Goal: Task Accomplishment & Management: Manage account settings

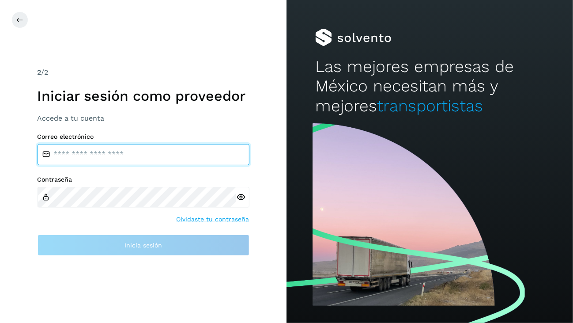
click at [132, 153] on input "email" at bounding box center [144, 154] width 212 height 21
paste input "**********"
type input "**********"
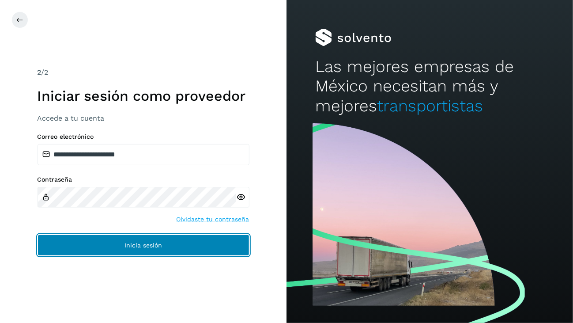
click at [134, 242] on span "Inicia sesión" at bounding box center [144, 245] width 38 height 6
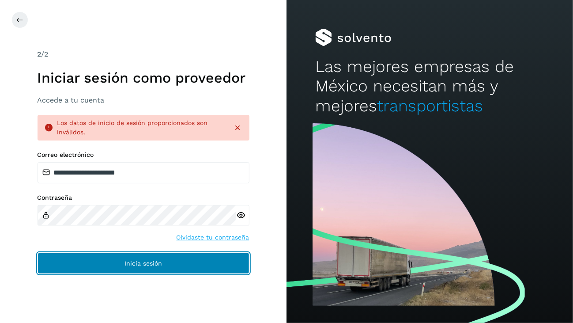
click at [157, 265] on span "Inicia sesión" at bounding box center [144, 263] width 38 height 6
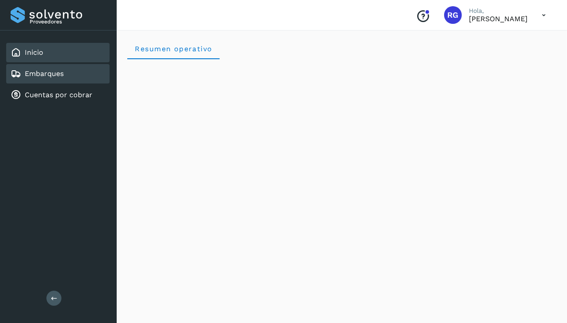
click at [42, 71] on link "Embarques" at bounding box center [44, 73] width 39 height 8
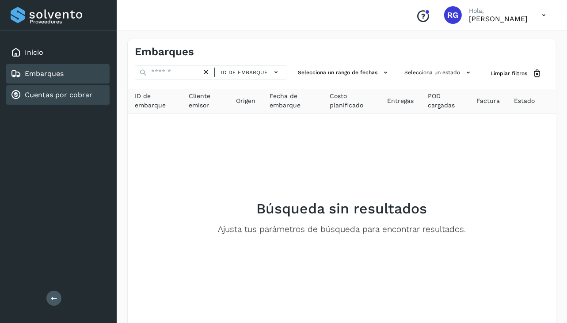
click at [51, 91] on link "Cuentas por cobrar" at bounding box center [59, 95] width 68 height 8
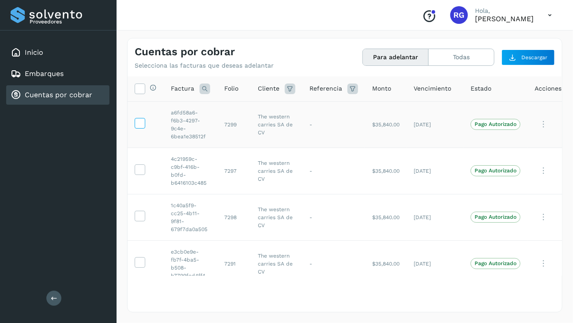
click at [141, 121] on icon at bounding box center [139, 122] width 9 height 9
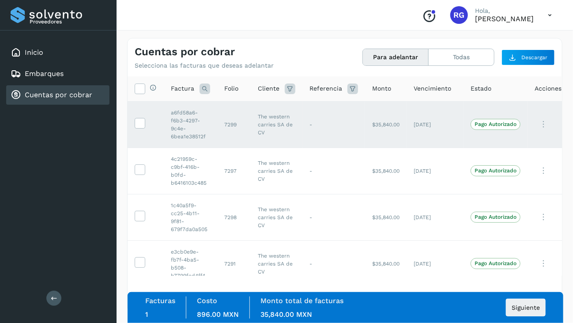
drag, startPoint x: 140, startPoint y: 120, endPoint x: 127, endPoint y: 106, distance: 18.8
click at [140, 120] on icon at bounding box center [139, 122] width 9 height 9
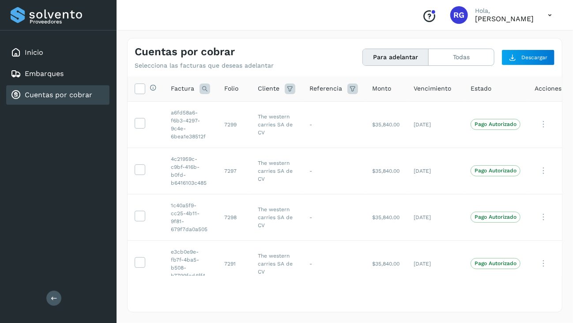
scroll to position [0, 21]
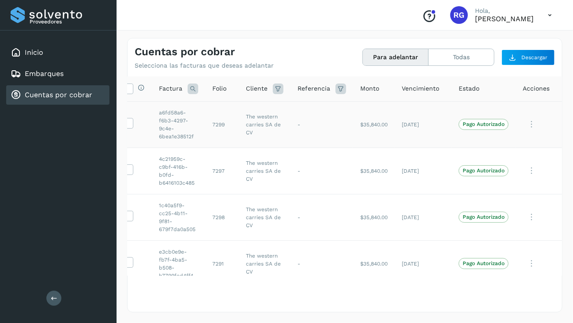
click at [527, 124] on icon at bounding box center [532, 124] width 18 height 18
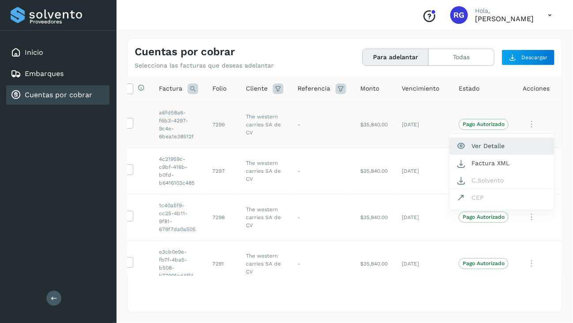
click at [483, 144] on button "Ver Detalle" at bounding box center [502, 145] width 105 height 17
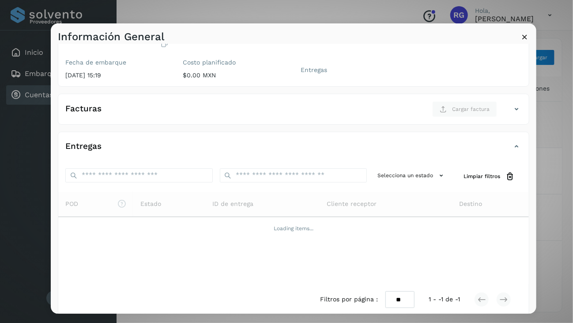
scroll to position [96, 0]
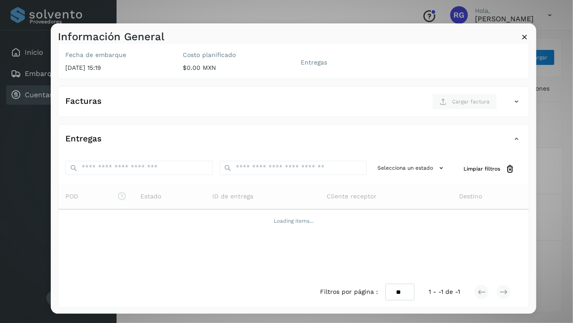
click at [523, 34] on icon at bounding box center [524, 36] width 9 height 9
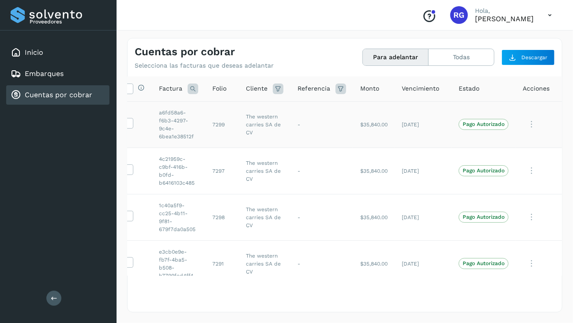
click at [205, 121] on td "7299" at bounding box center [222, 124] width 34 height 46
drag, startPoint x: 205, startPoint y: 121, endPoint x: 239, endPoint y: 121, distance: 34.0
click at [239, 121] on tr "a6fd58a6-f6b3-4297-9c4e-6bea1e38512f 7299 The western carries SA de CV - $35,84…" at bounding box center [339, 124] width 447 height 46
click at [369, 126] on td "$35,840.00" at bounding box center [374, 124] width 42 height 46
click at [456, 56] on button "Todas" at bounding box center [461, 57] width 65 height 16
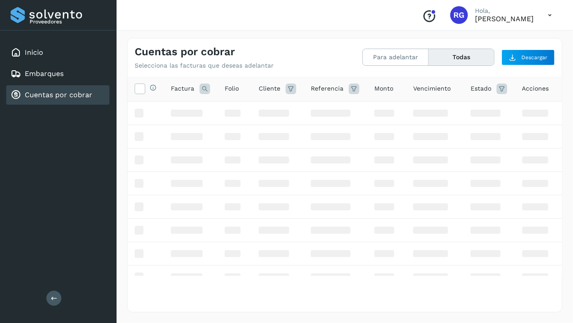
scroll to position [0, 6]
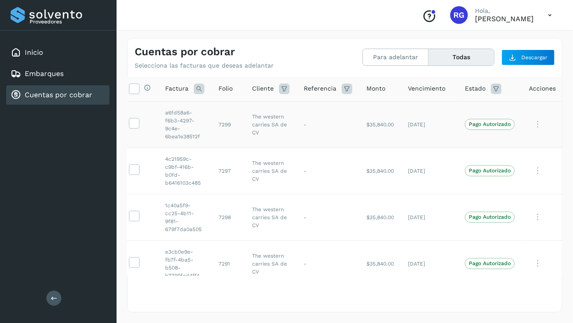
click at [179, 122] on td "a6fd58a6-f6b3-4297-9c4e-6bea1e38512f" at bounding box center [184, 124] width 53 height 46
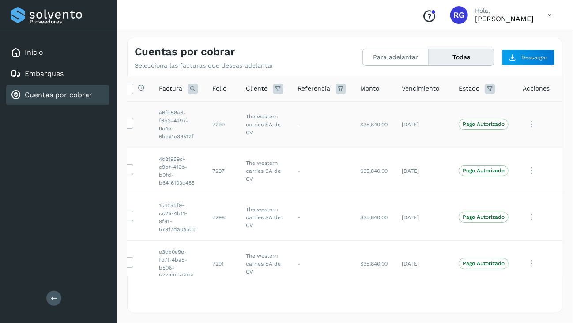
click at [524, 113] on td at bounding box center [539, 124] width 46 height 46
click at [530, 61] on span "Descargar" at bounding box center [535, 57] width 26 height 8
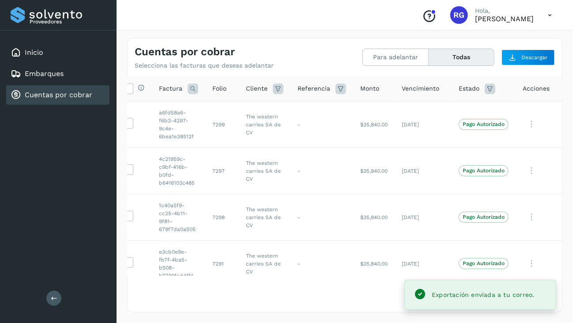
click at [463, 56] on button "Todas" at bounding box center [461, 57] width 65 height 16
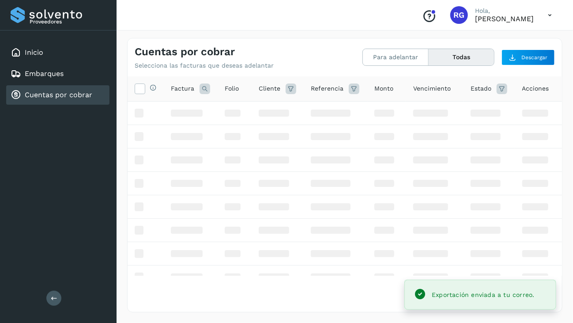
scroll to position [0, 6]
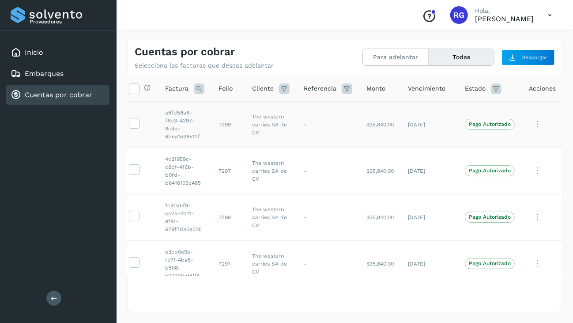
click at [486, 123] on p "Pago Autorizado" at bounding box center [490, 124] width 42 height 6
click at [497, 88] on icon at bounding box center [496, 88] width 11 height 11
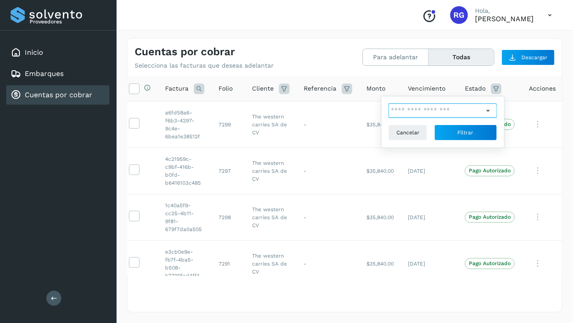
click at [467, 106] on input "text" at bounding box center [436, 110] width 95 height 14
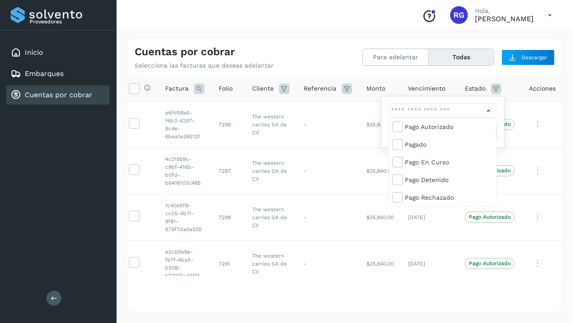
click at [467, 106] on div at bounding box center [286, 161] width 573 height 323
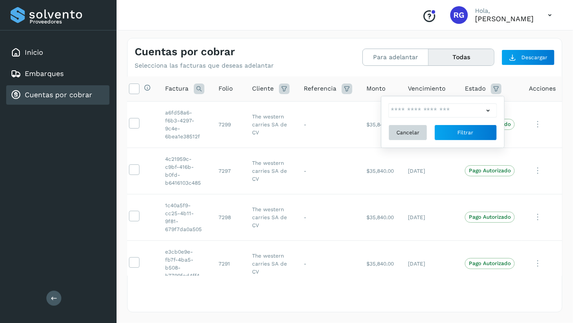
click at [412, 135] on span "Cancelar" at bounding box center [408, 133] width 23 height 8
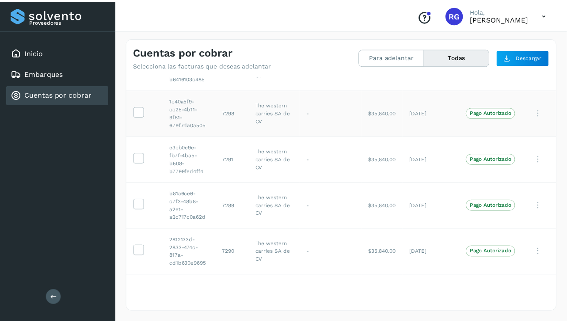
scroll to position [0, 0]
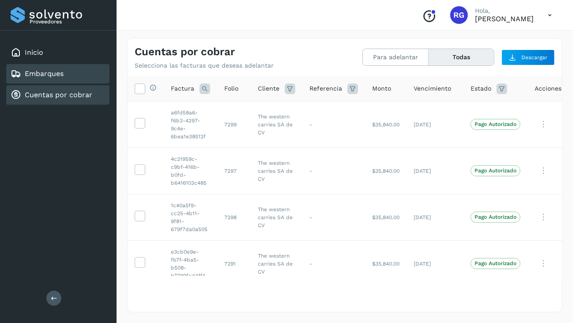
click at [67, 72] on div "Embarques" at bounding box center [57, 73] width 103 height 19
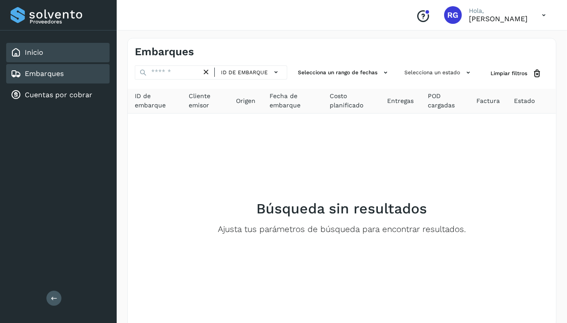
click at [35, 53] on link "Inicio" at bounding box center [34, 52] width 19 height 8
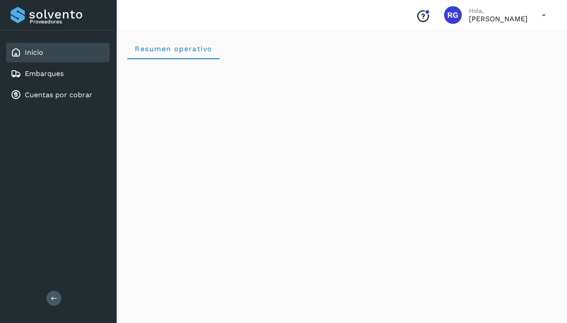
click at [469, 19] on p "[PERSON_NAME]" at bounding box center [498, 19] width 59 height 8
click at [448, 15] on span "RG" at bounding box center [453, 15] width 11 height 0
click at [539, 15] on icon at bounding box center [544, 15] width 18 height 18
click at [401, 17] on div at bounding box center [283, 161] width 567 height 323
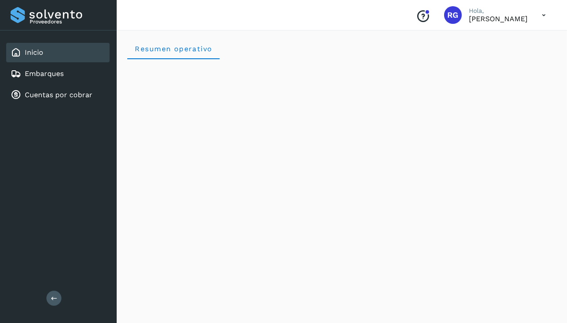
click at [54, 301] on icon at bounding box center [54, 298] width 7 height 7
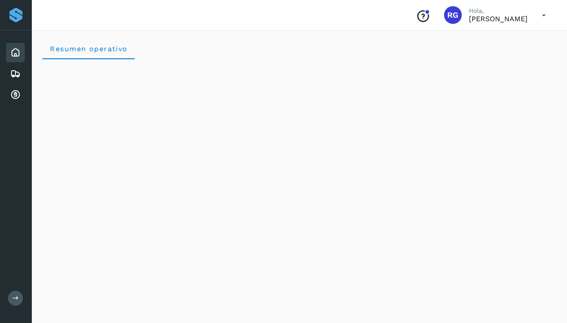
drag, startPoint x: 543, startPoint y: 53, endPoint x: 514, endPoint y: 85, distance: 43.8
click at [543, 53] on div "Resumen operativo" at bounding box center [299, 48] width 514 height 21
click at [17, 53] on icon at bounding box center [15, 52] width 11 height 11
click at [14, 70] on icon at bounding box center [15, 73] width 11 height 11
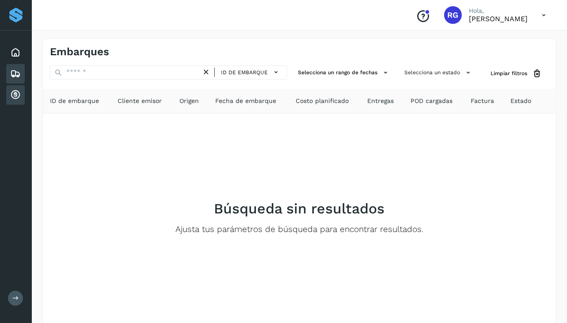
click at [18, 91] on icon at bounding box center [15, 95] width 11 height 11
